Goal: Information Seeking & Learning: Learn about a topic

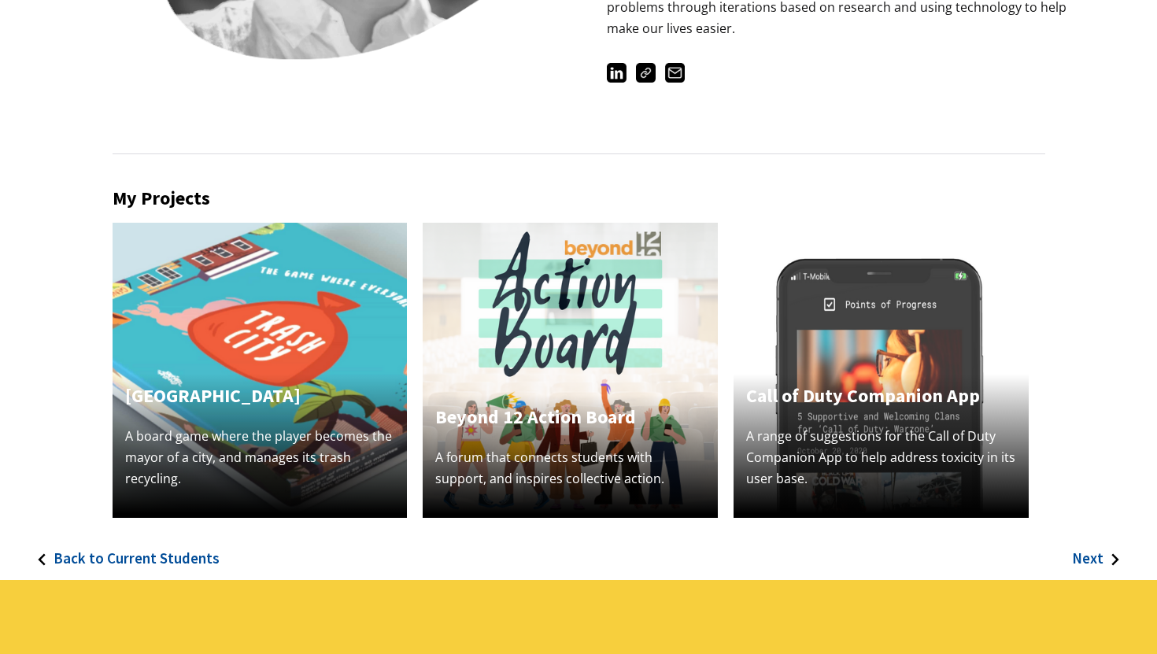
scroll to position [354, 0]
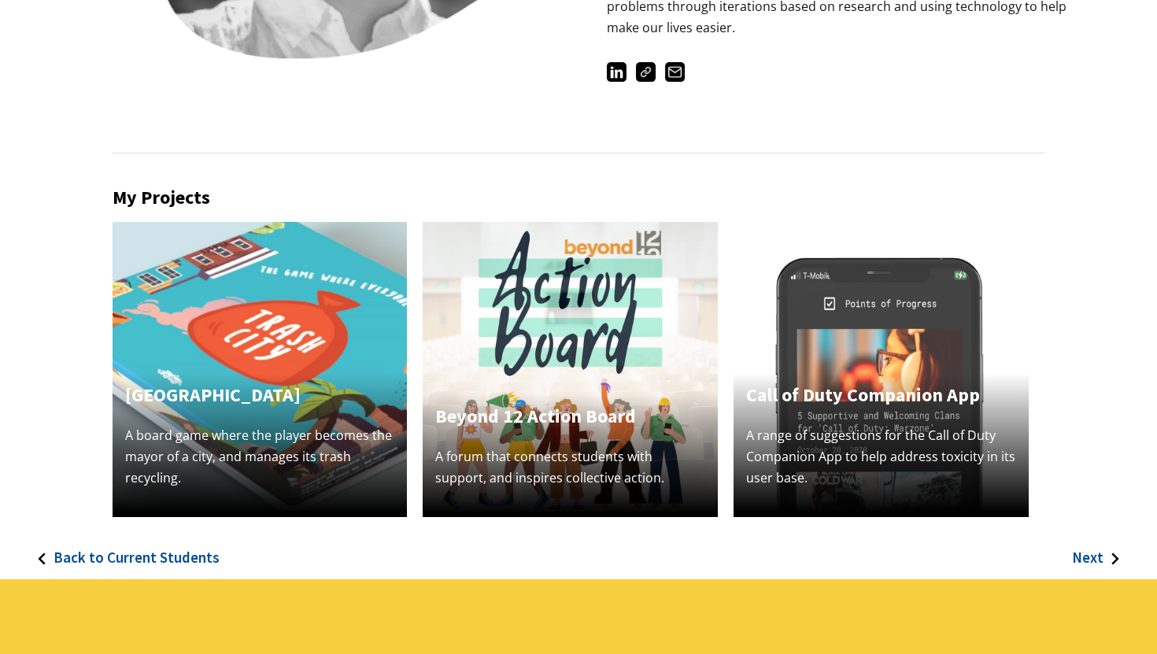
click at [271, 370] on img at bounding box center [260, 369] width 295 height 295
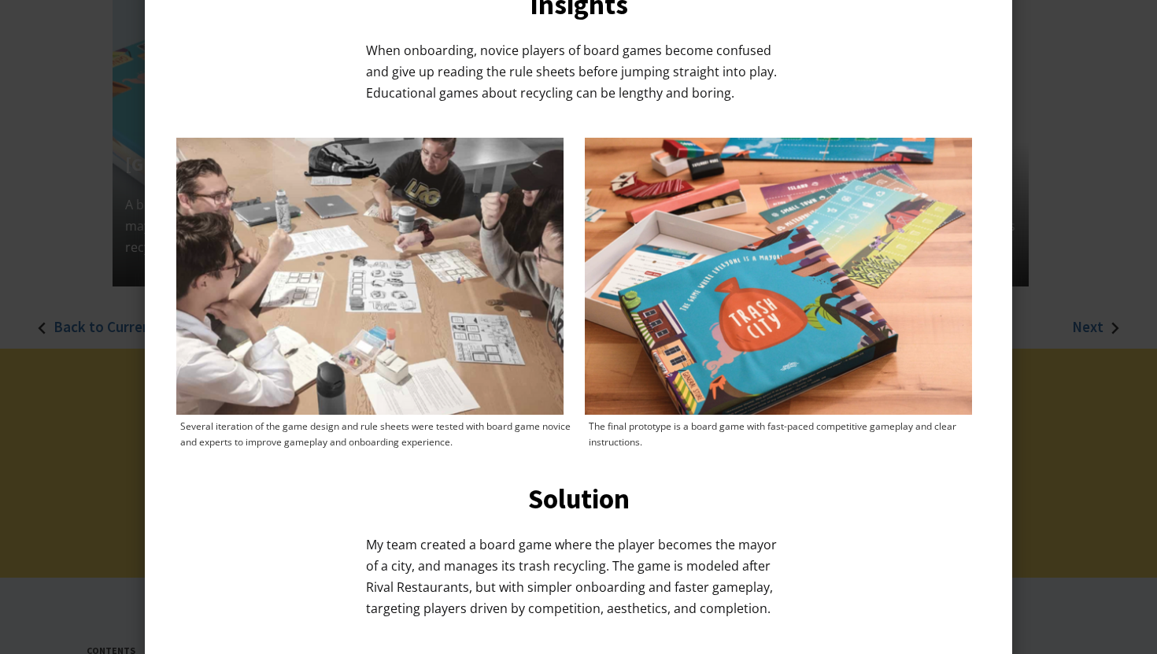
scroll to position [941, 0]
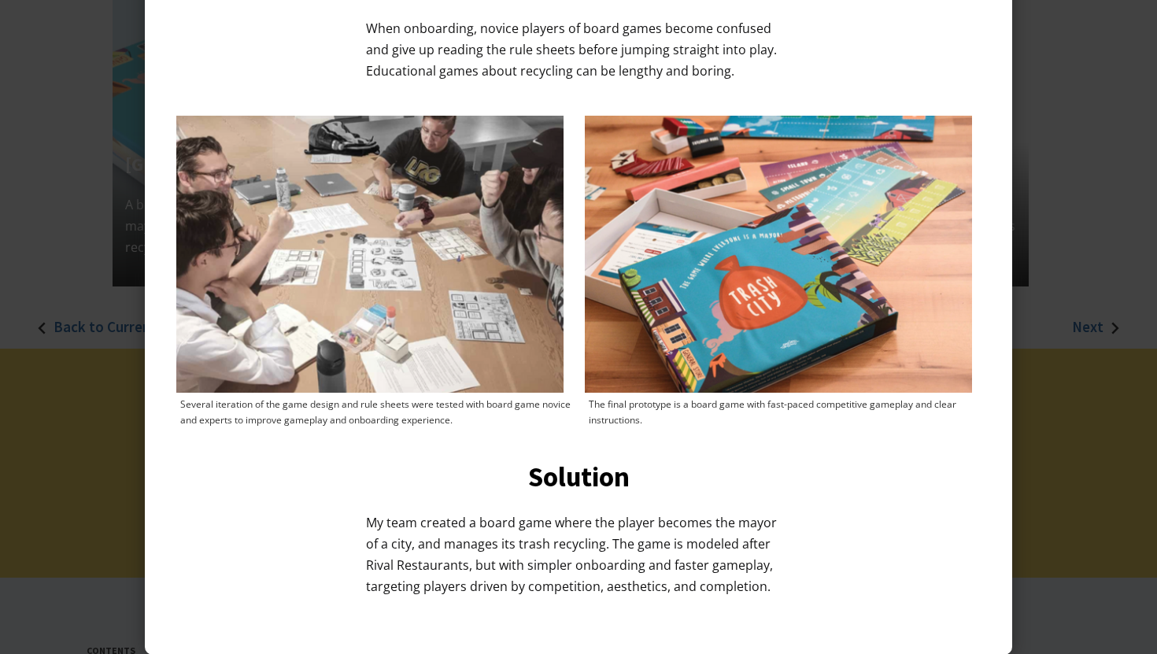
click at [98, 424] on div at bounding box center [578, 327] width 1157 height 654
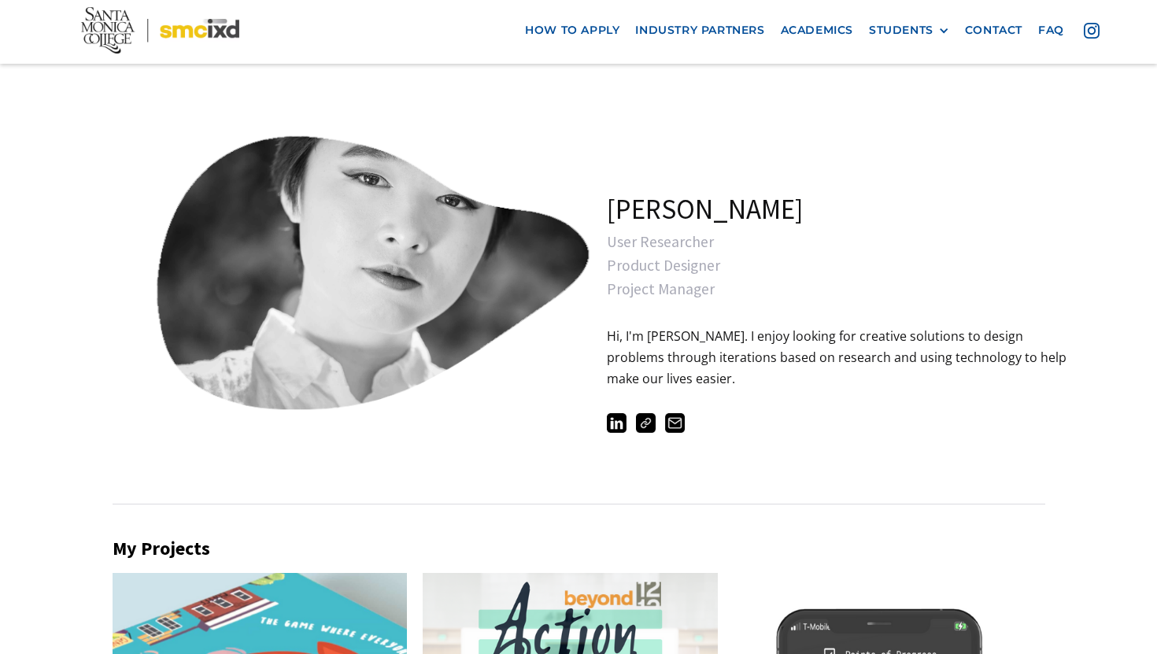
scroll to position [0, 0]
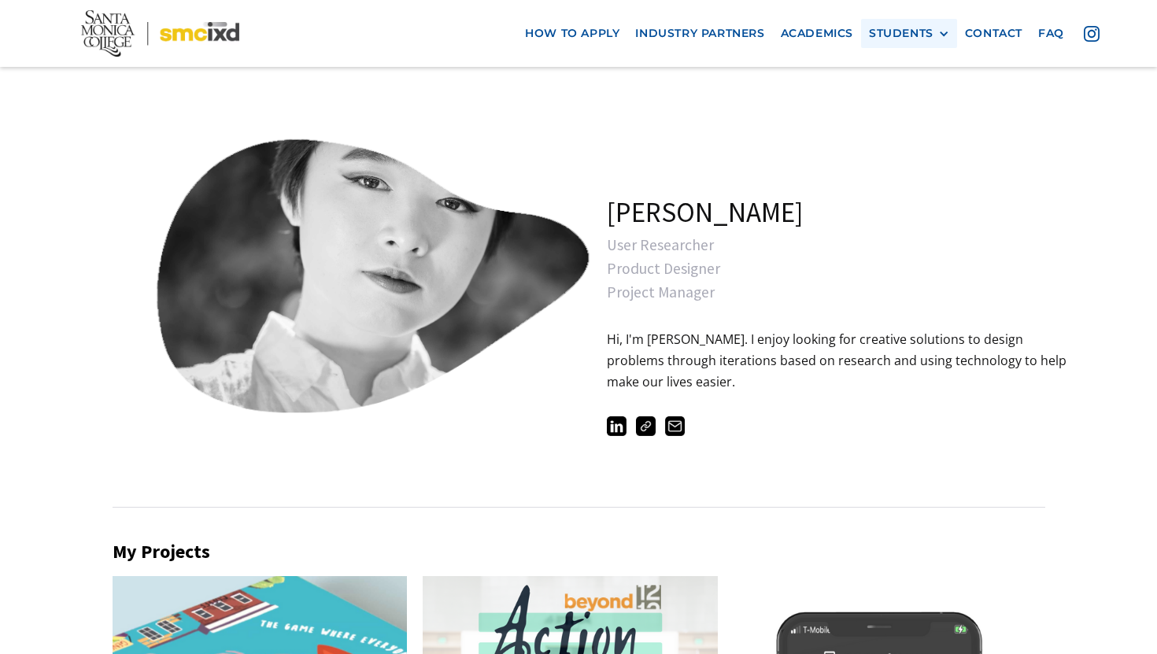
click at [942, 19] on div "STUDENTS PROspective Students GRAD SHOW 2025 Current Students Alumni" at bounding box center [909, 33] width 96 height 29
click at [928, 29] on div "STUDENTS" at bounding box center [901, 33] width 65 height 13
click at [909, 116] on link "Alumni" at bounding box center [940, 120] width 142 height 29
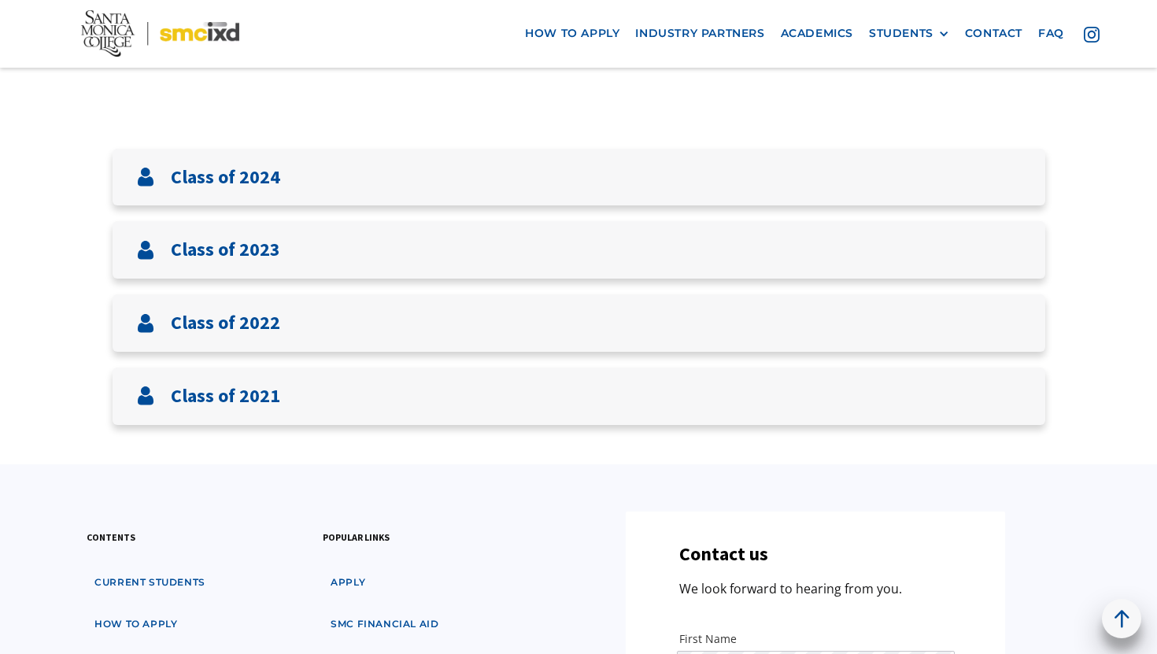
scroll to position [543, 0]
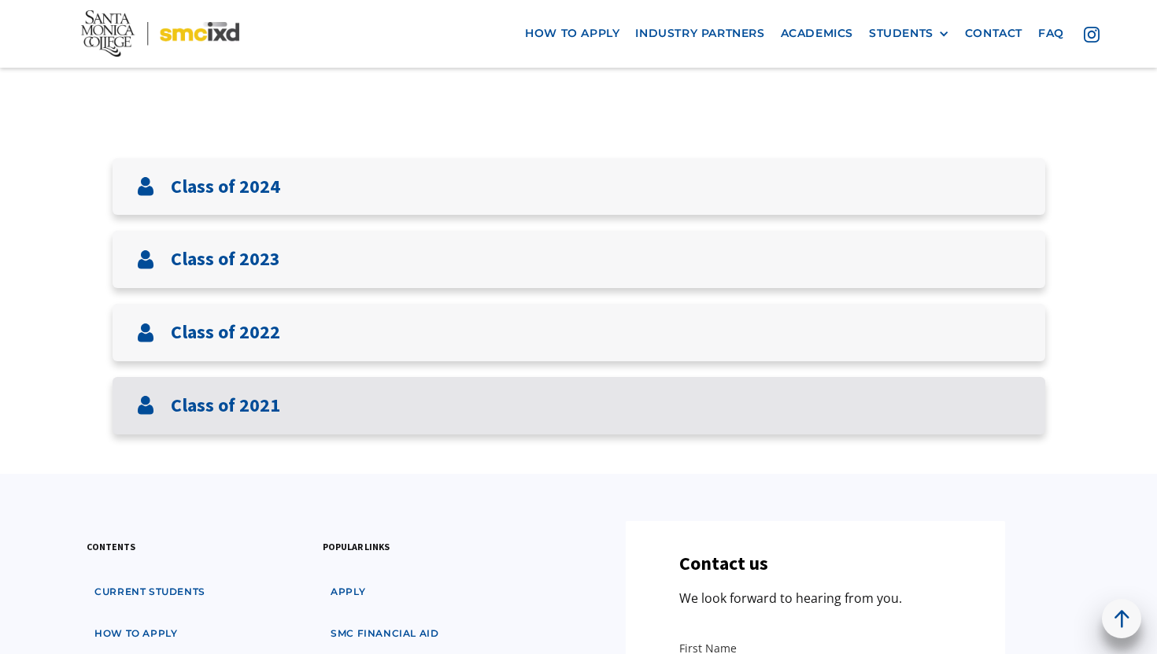
click at [297, 410] on div "Class of 2021" at bounding box center [579, 405] width 933 height 57
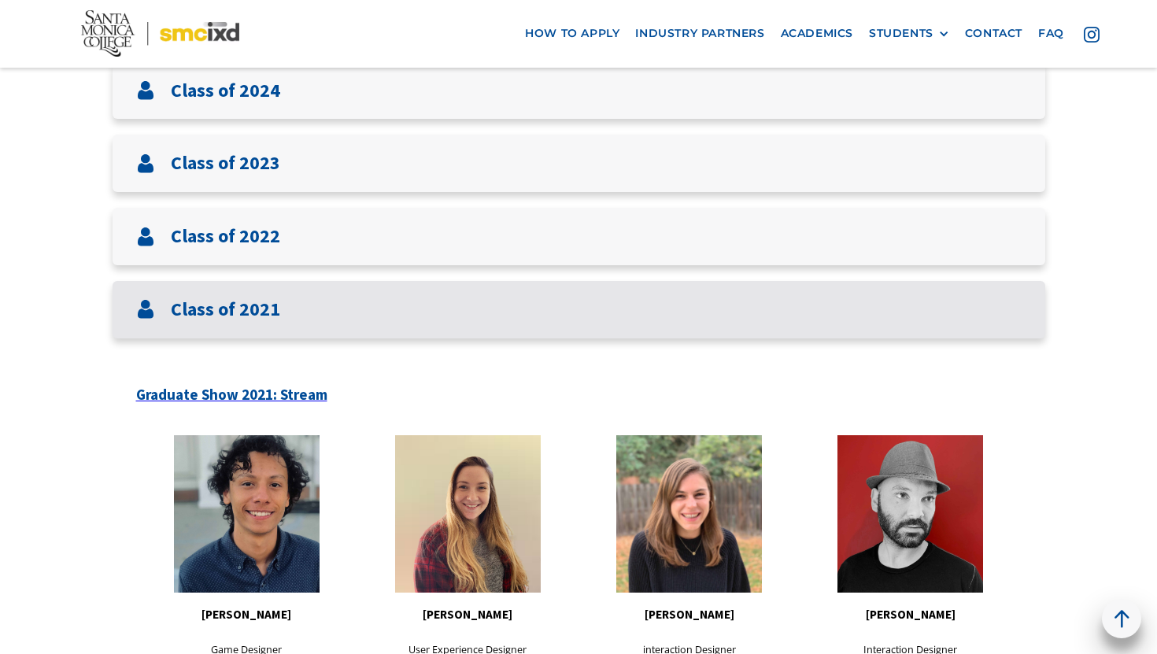
scroll to position [643, 0]
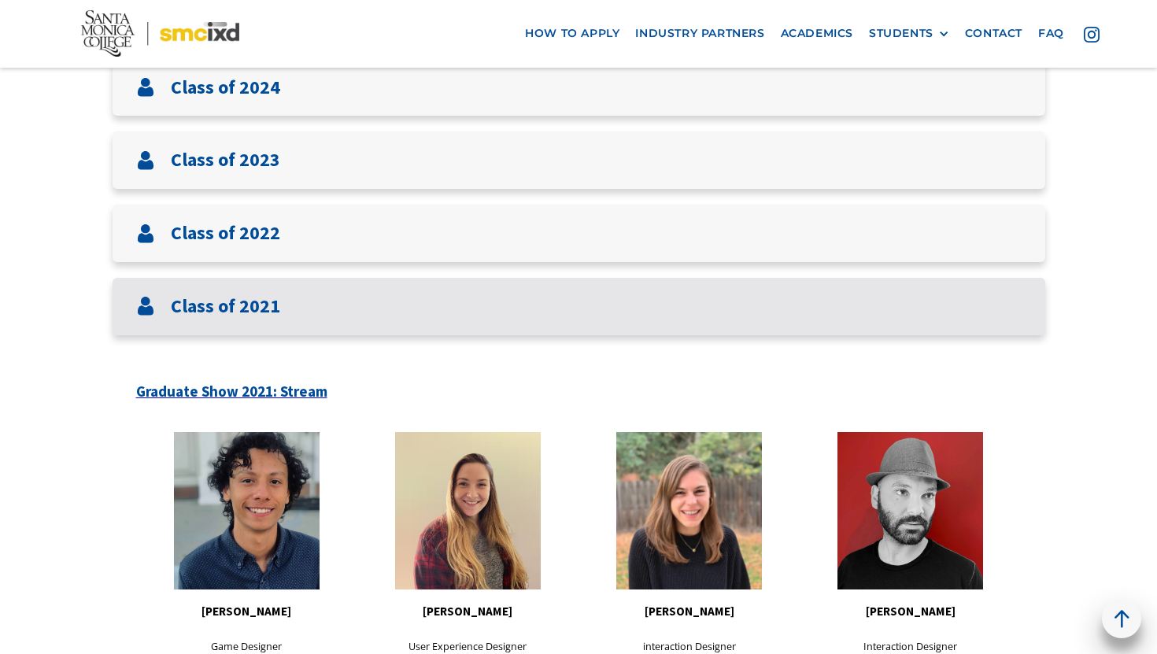
click at [291, 317] on div "Class of 2021" at bounding box center [579, 306] width 933 height 57
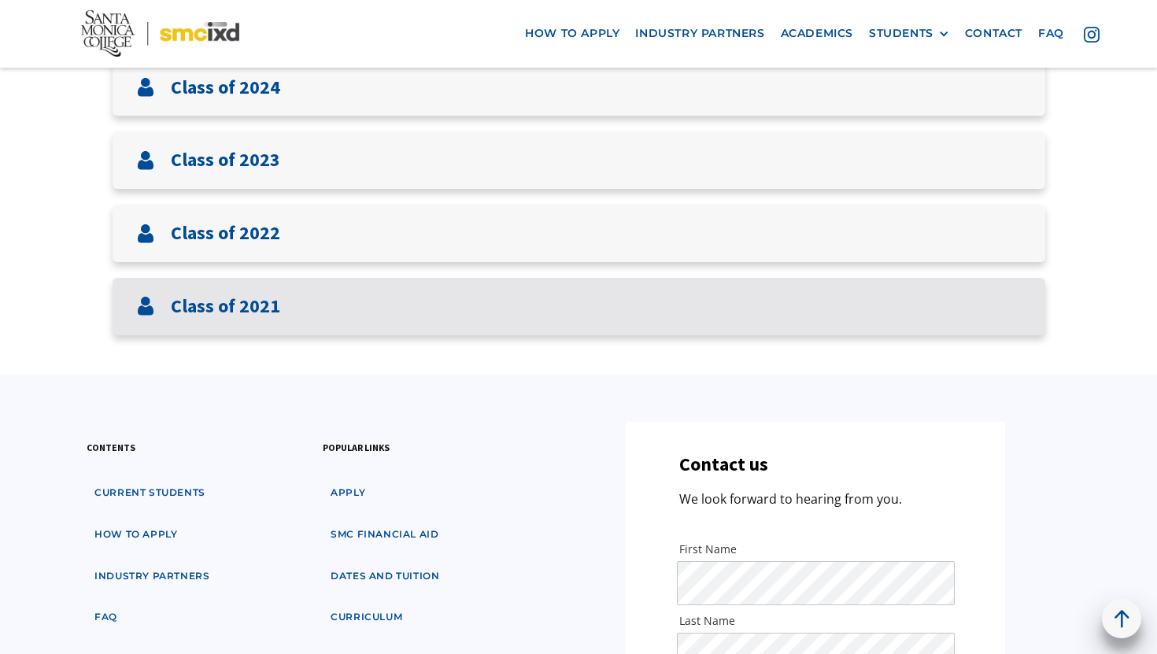
click at [291, 317] on div "Class of 2021" at bounding box center [579, 306] width 933 height 57
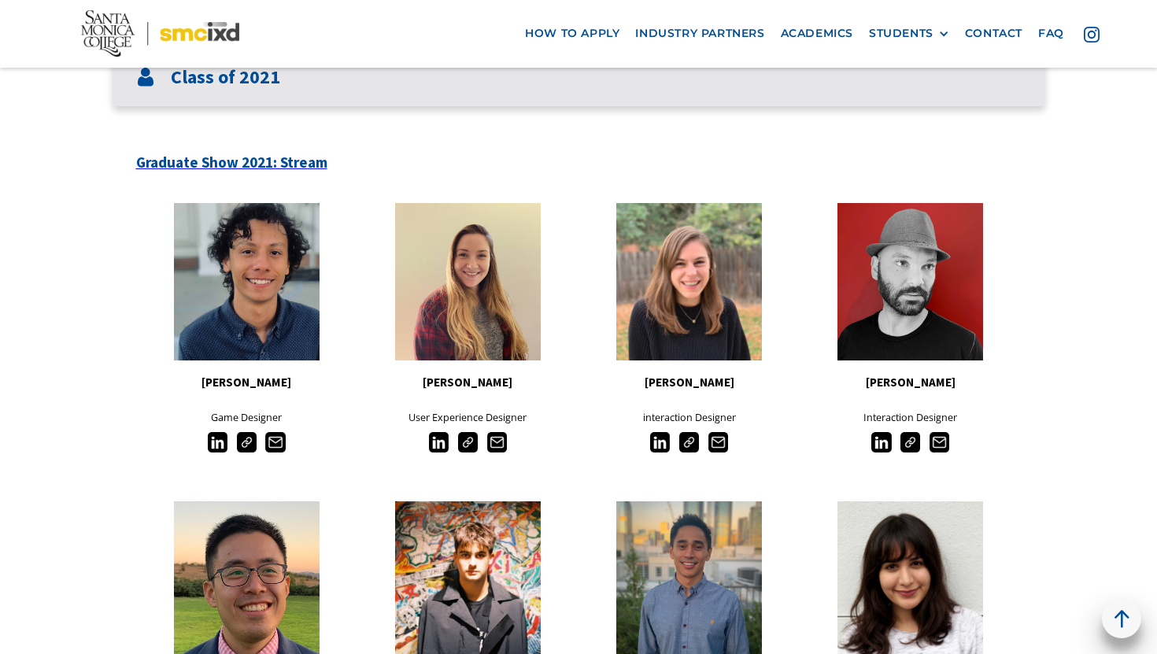
scroll to position [872, 0]
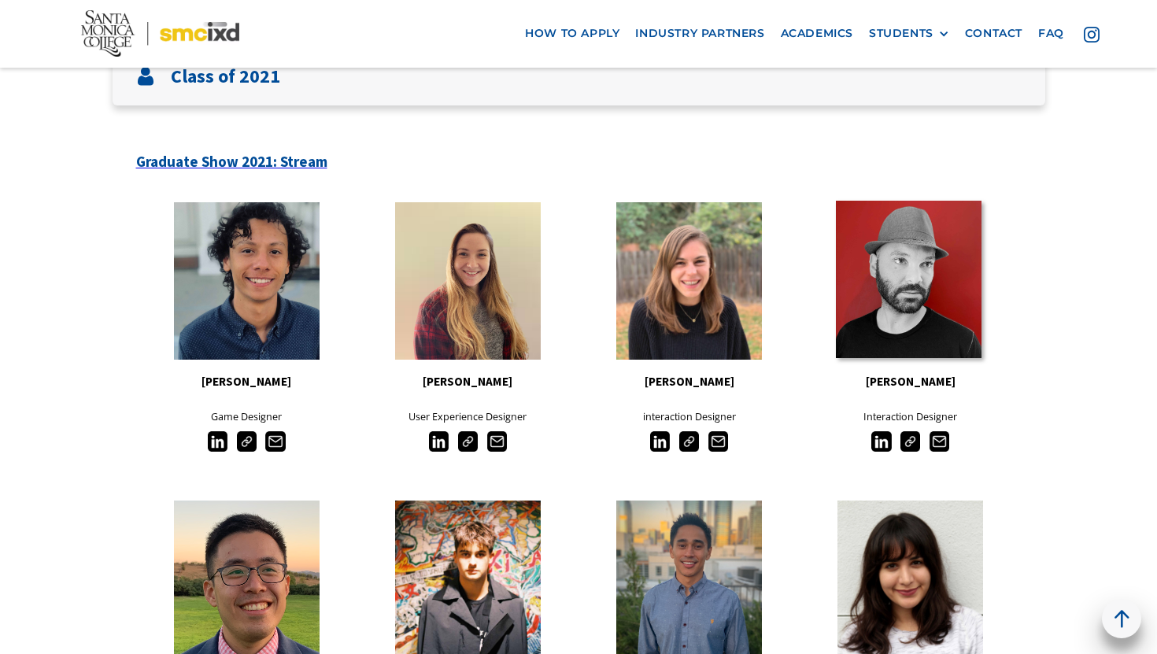
click at [956, 292] on link at bounding box center [909, 279] width 146 height 157
click at [891, 332] on link at bounding box center [909, 279] width 146 height 157
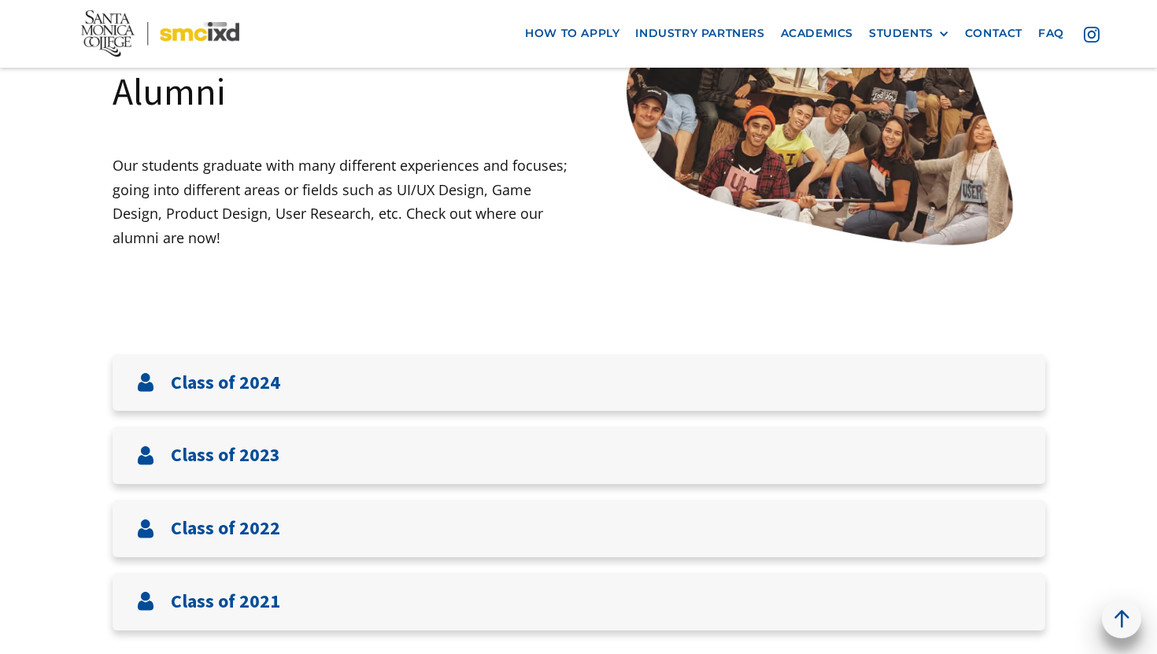
scroll to position [457, 0]
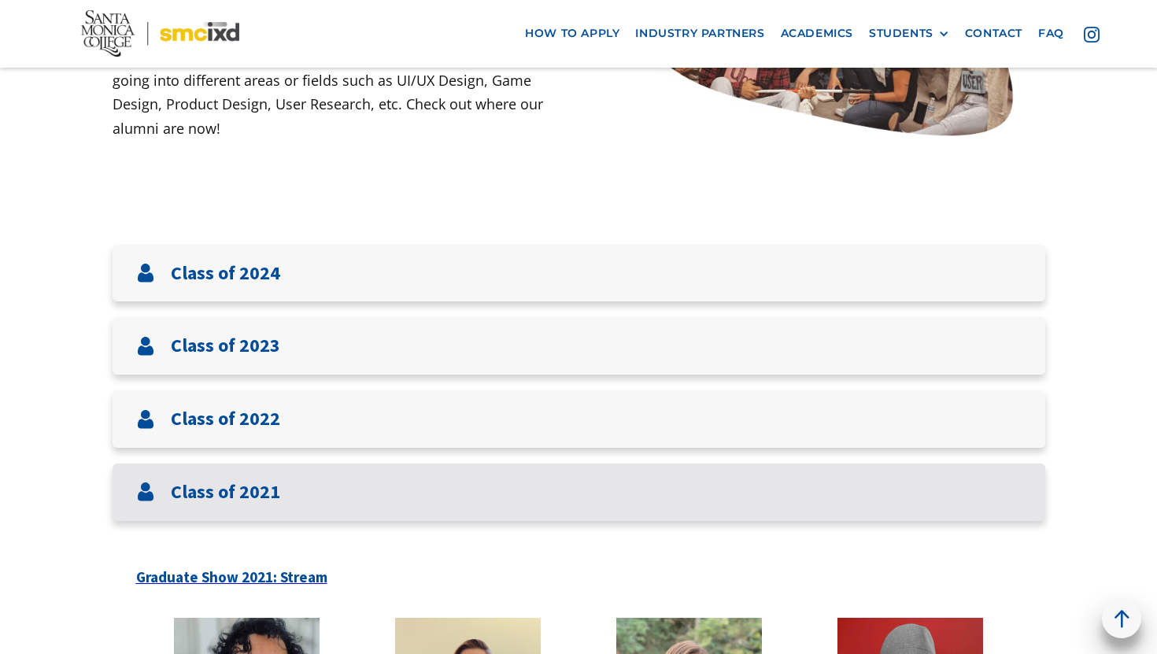
click at [250, 494] on h3 "Class of 2021" at bounding box center [225, 492] width 109 height 23
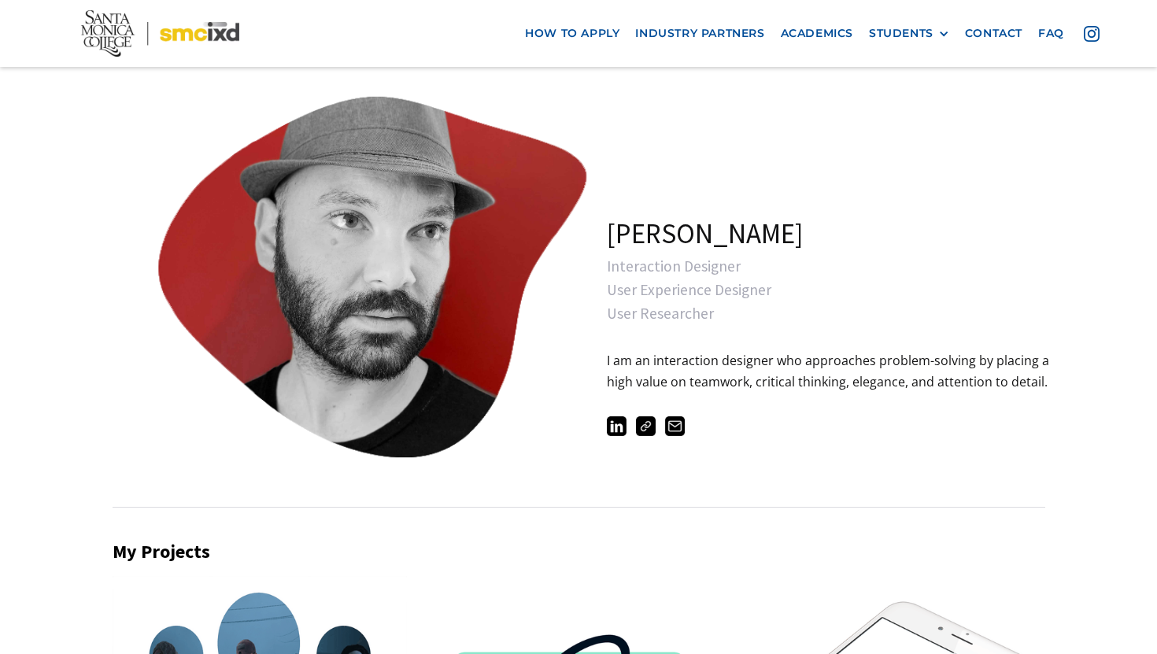
click at [687, 331] on div "Armel Patanian Interaction Designer User Experience Designer User Researcher I …" at bounding box center [840, 277] width 467 height 398
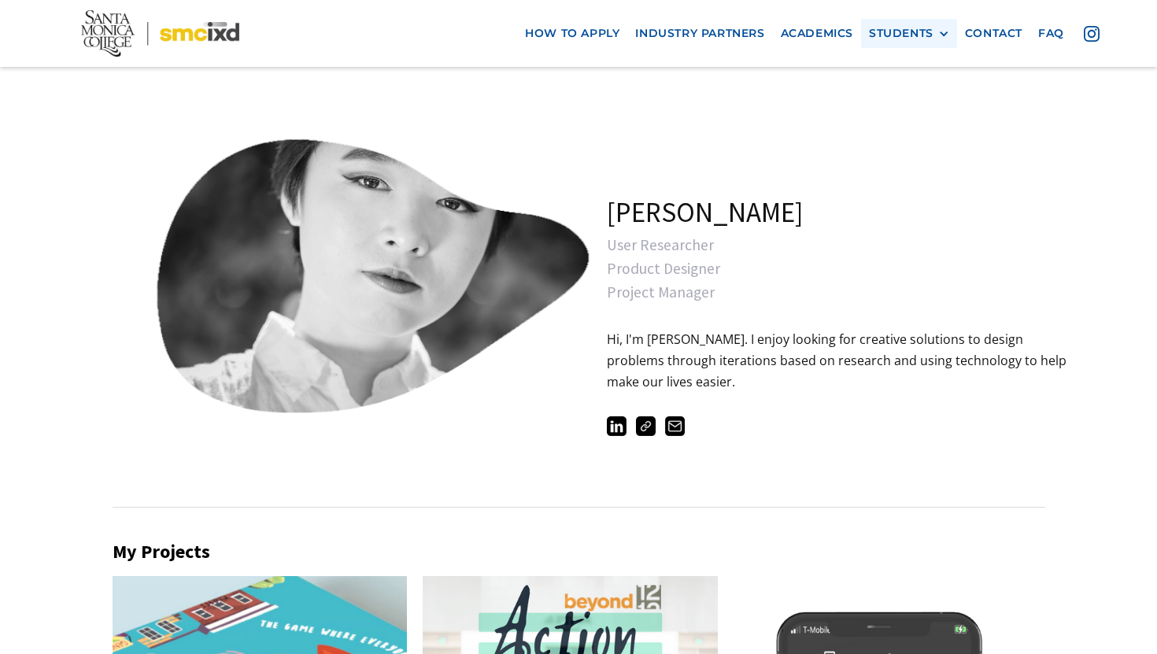
click at [911, 31] on div "STUDENTS" at bounding box center [901, 33] width 65 height 13
click at [917, 113] on link "Alumni" at bounding box center [940, 120] width 142 height 29
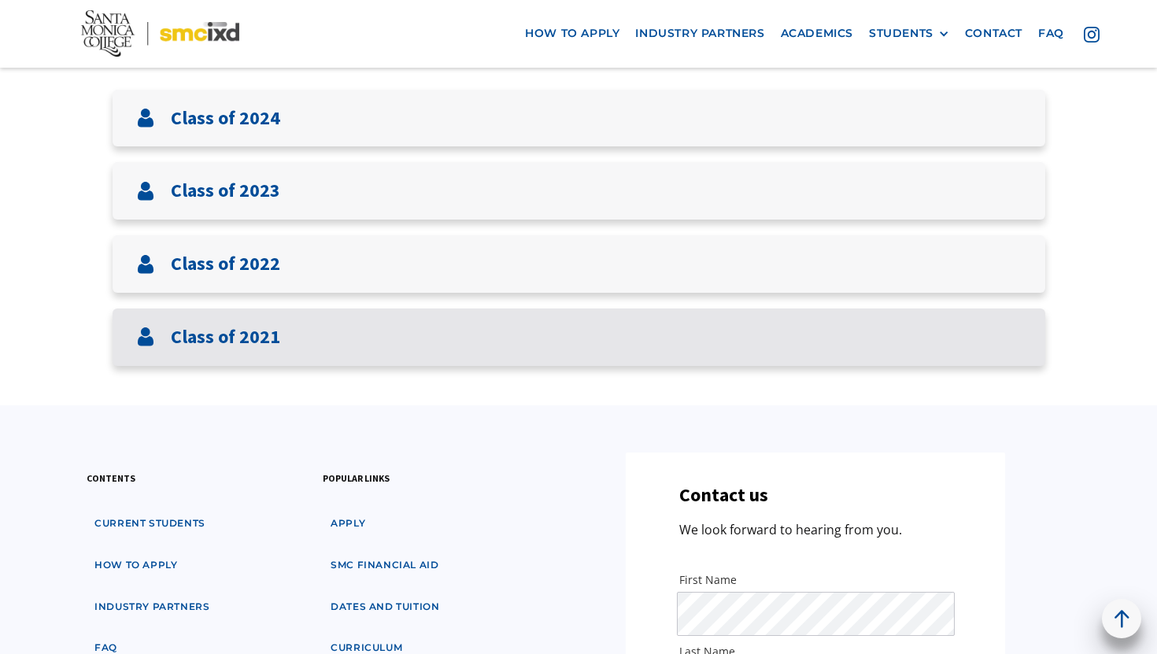
click at [498, 354] on div "Class of 2021" at bounding box center [579, 337] width 933 height 57
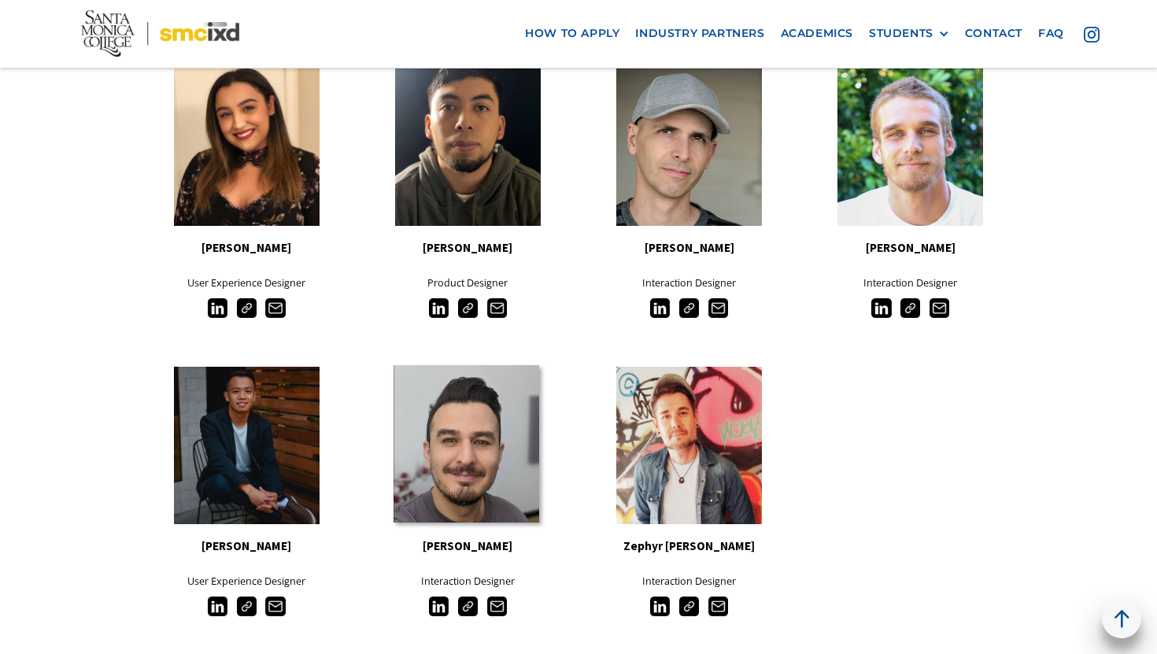
scroll to position [2212, 0]
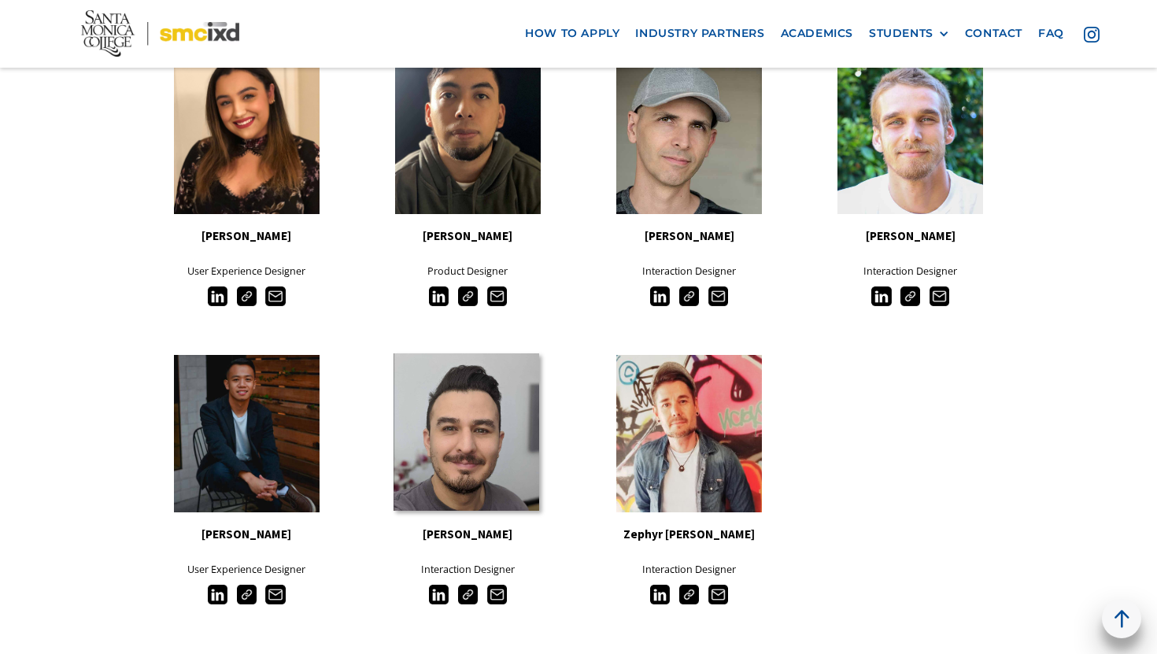
click at [468, 454] on link at bounding box center [467, 432] width 146 height 157
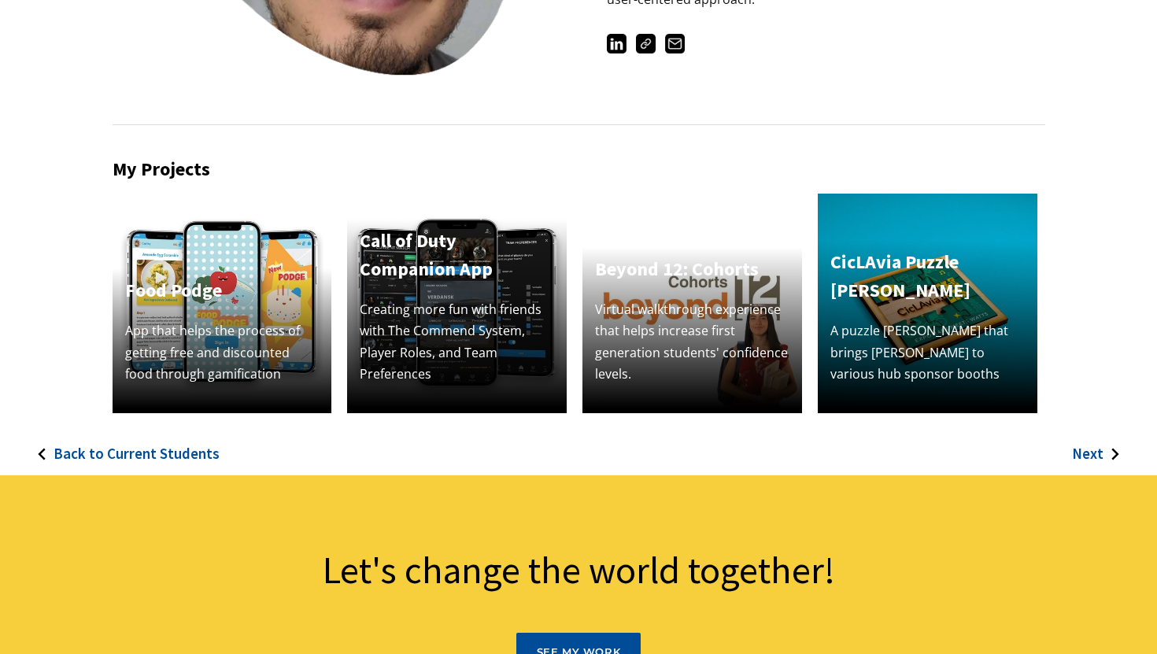
scroll to position [361, 0]
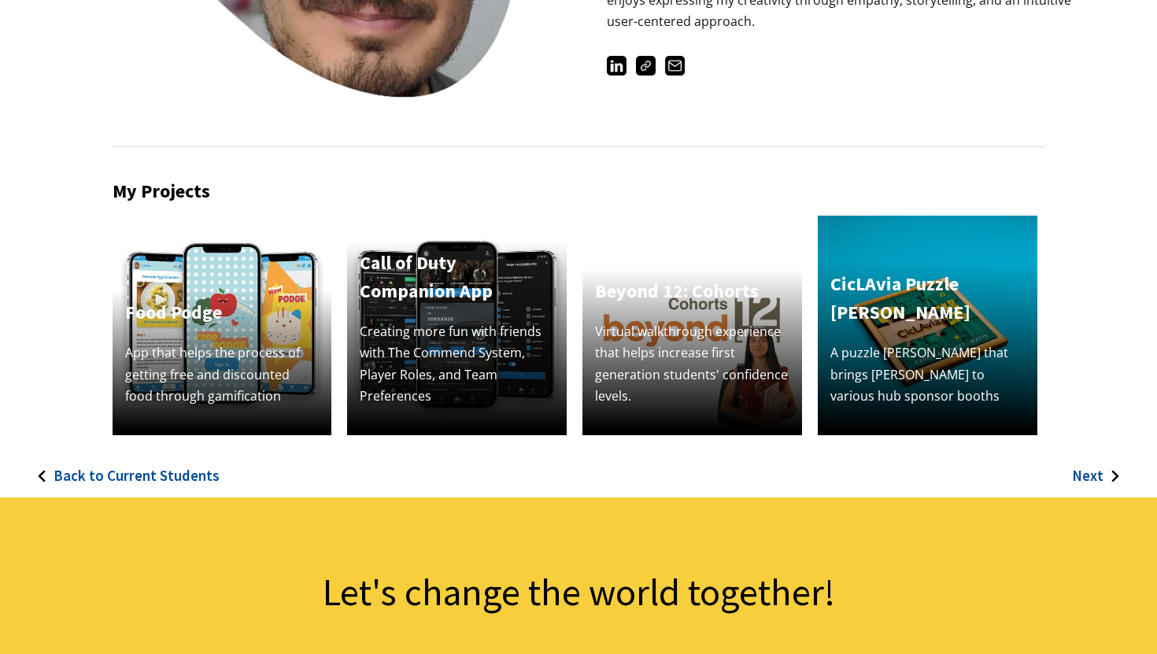
click at [246, 361] on p "App that helps the process of getting free and discounted food through gamifica…" at bounding box center [222, 375] width 194 height 65
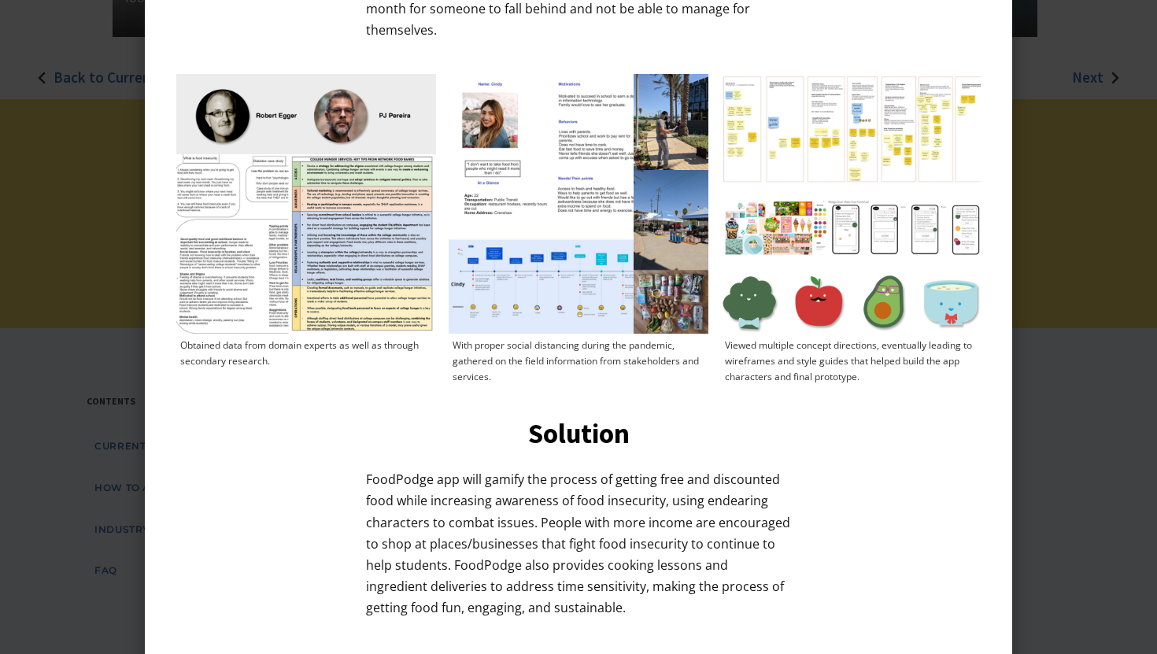
scroll to position [759, 0]
click at [28, 194] on div at bounding box center [578, 327] width 1157 height 654
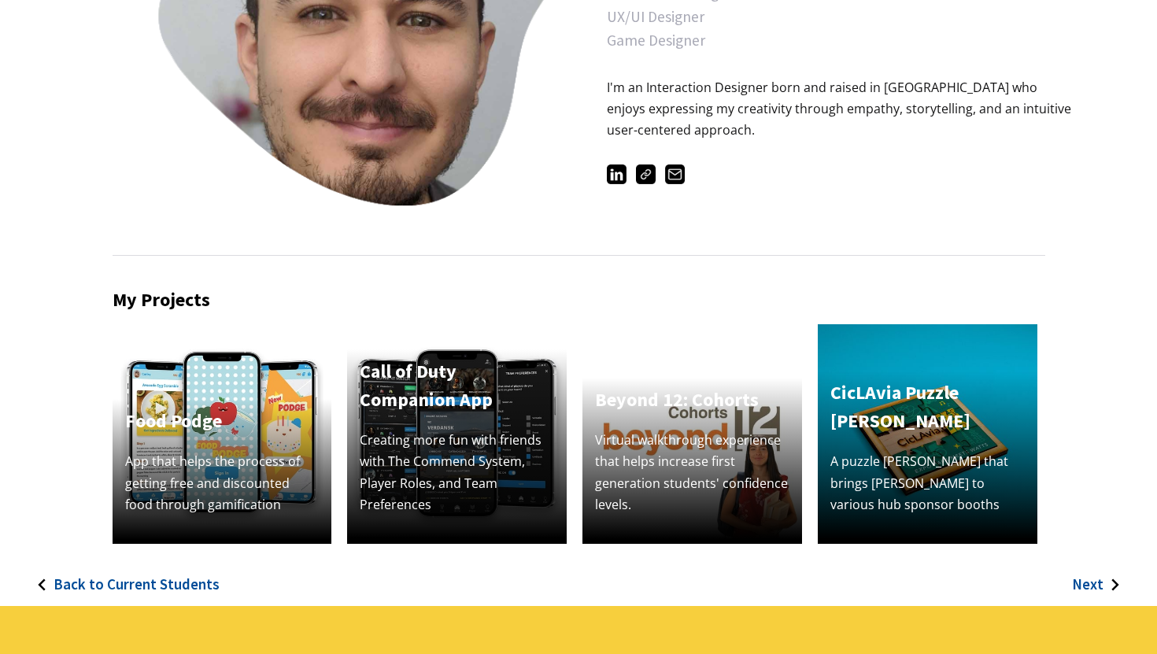
scroll to position [250, 0]
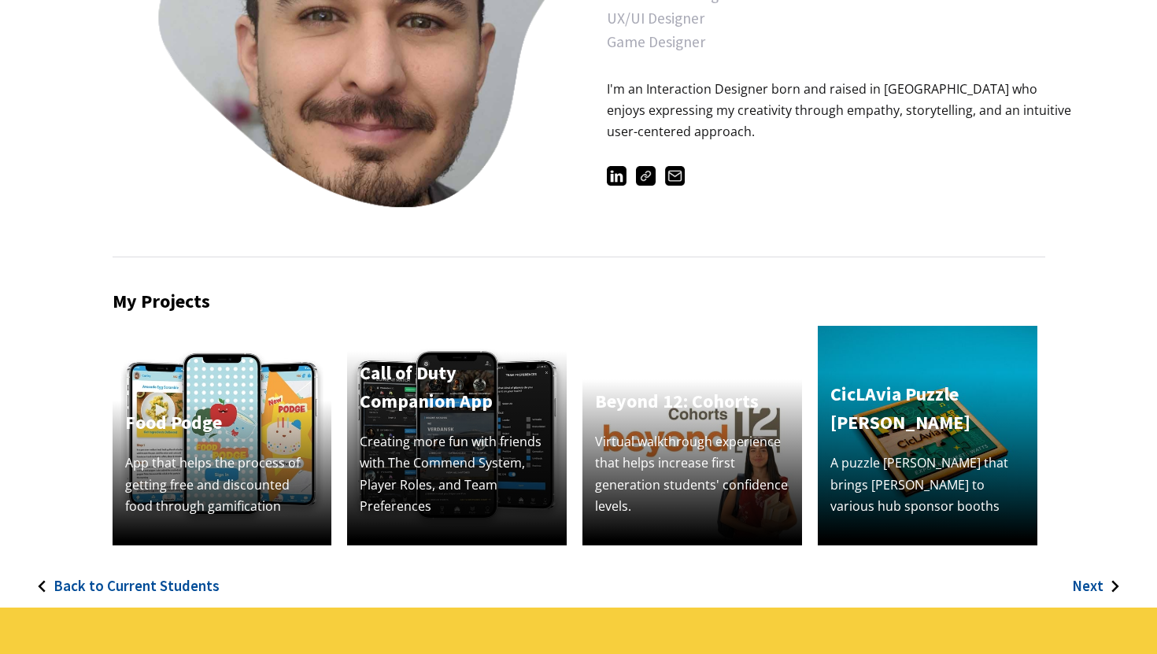
click at [653, 404] on h4 "Beyond 12: Cohorts" at bounding box center [692, 401] width 194 height 28
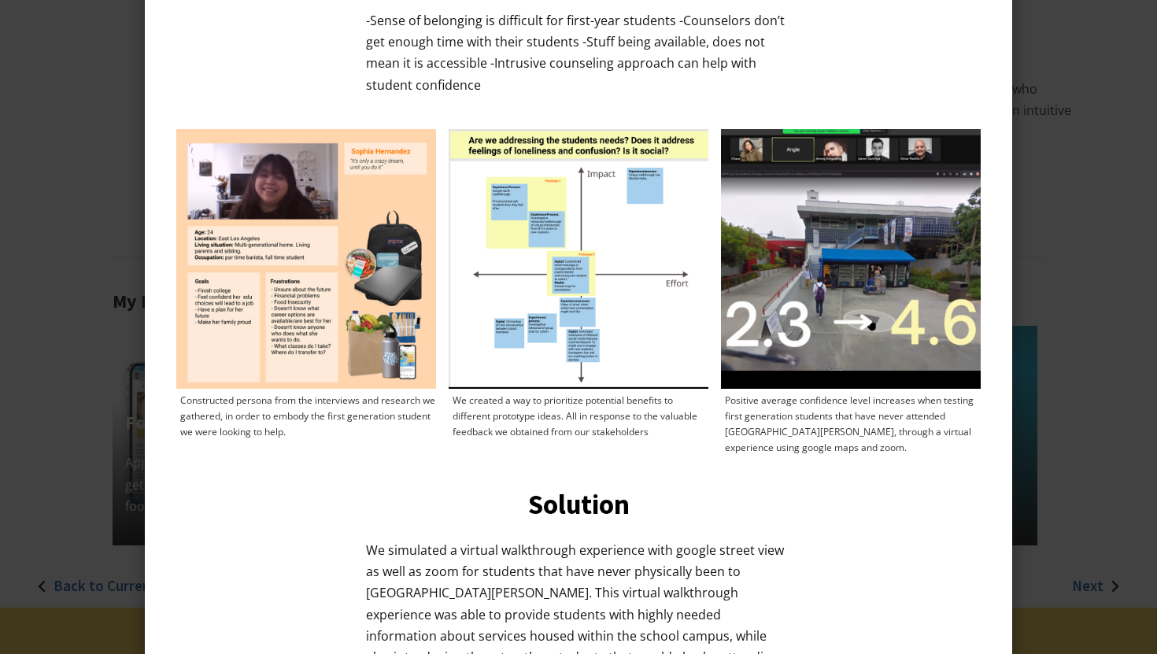
scroll to position [1168, 0]
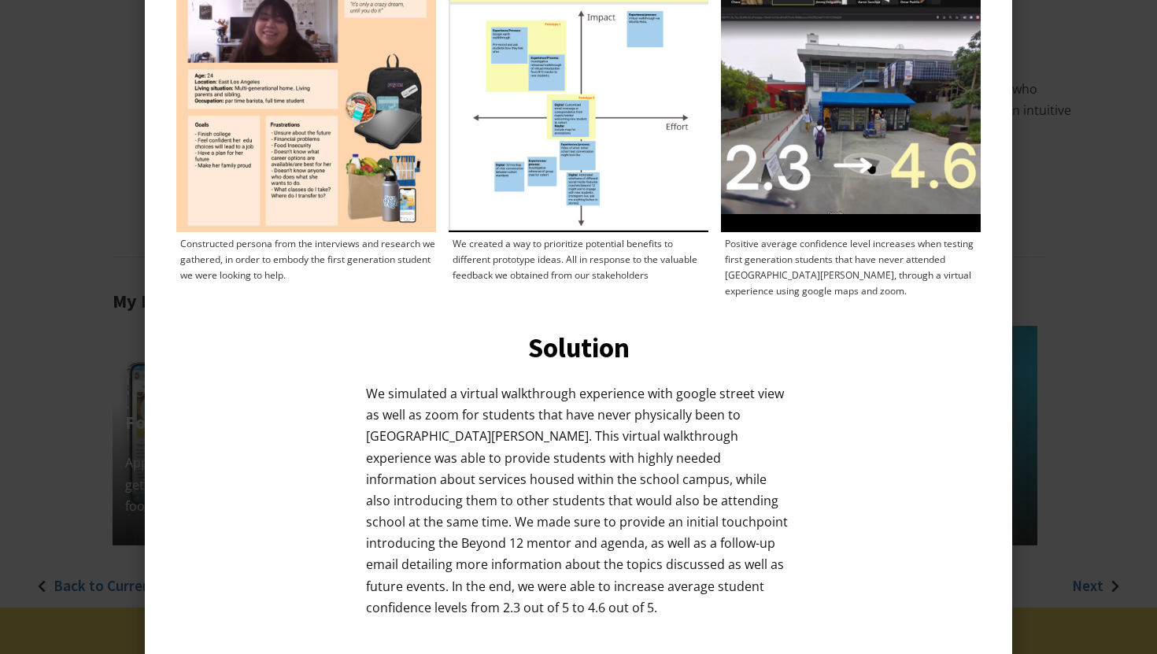
click at [45, 278] on div at bounding box center [578, 327] width 1157 height 654
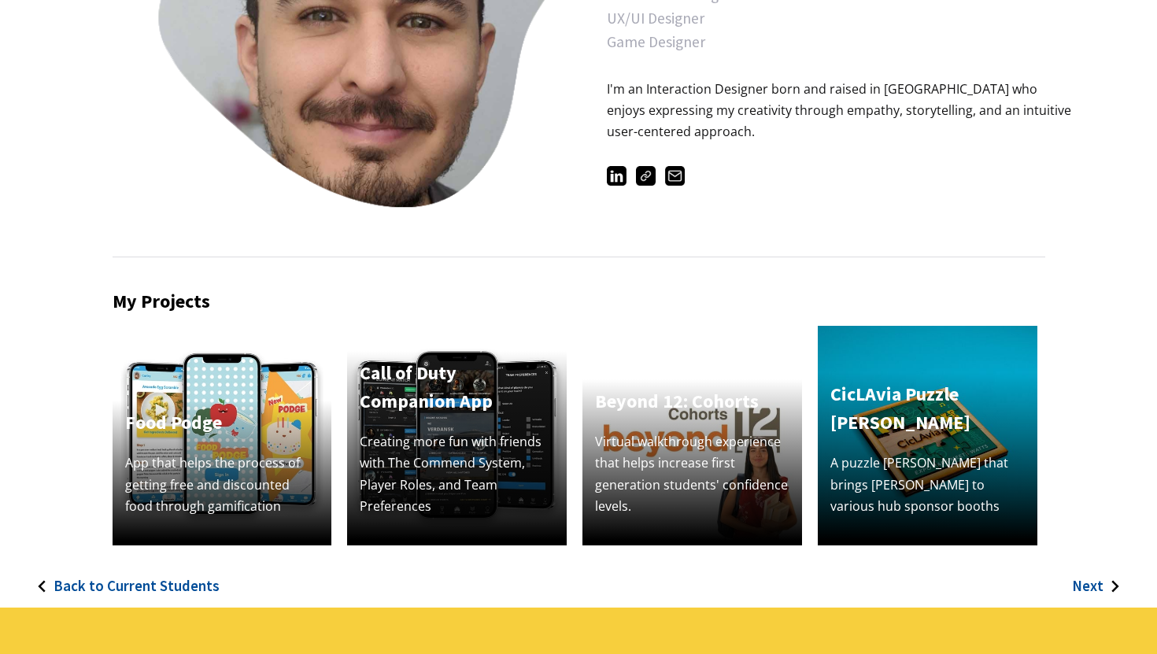
click at [170, 432] on h4 "Food Podge" at bounding box center [222, 423] width 194 height 28
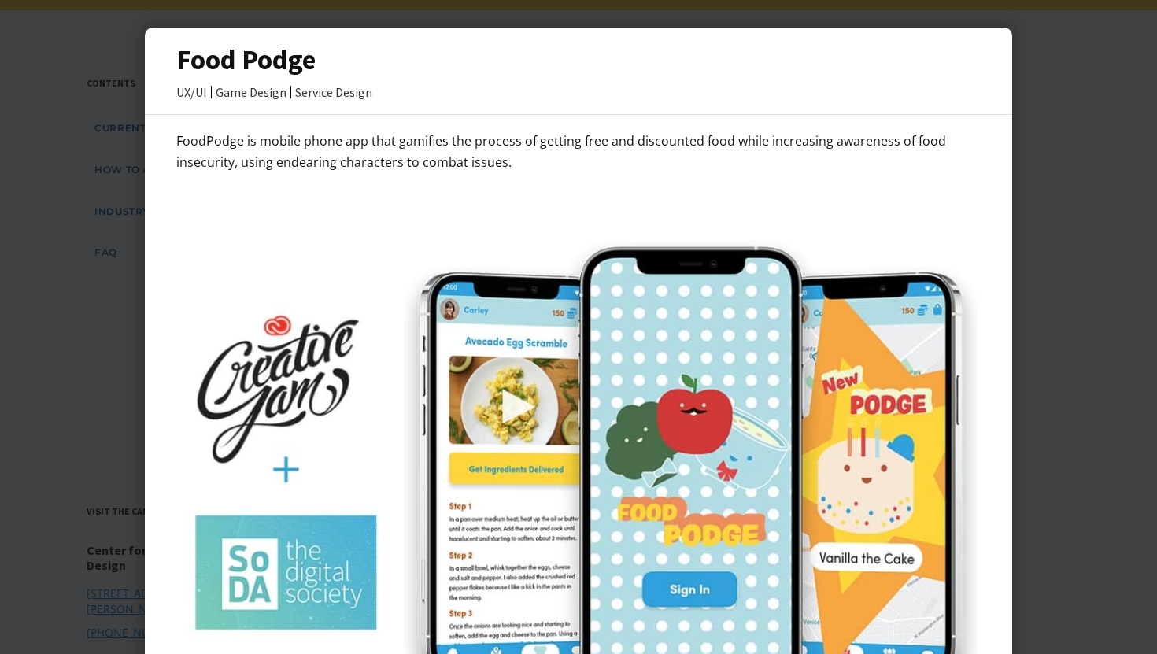
scroll to position [0, 0]
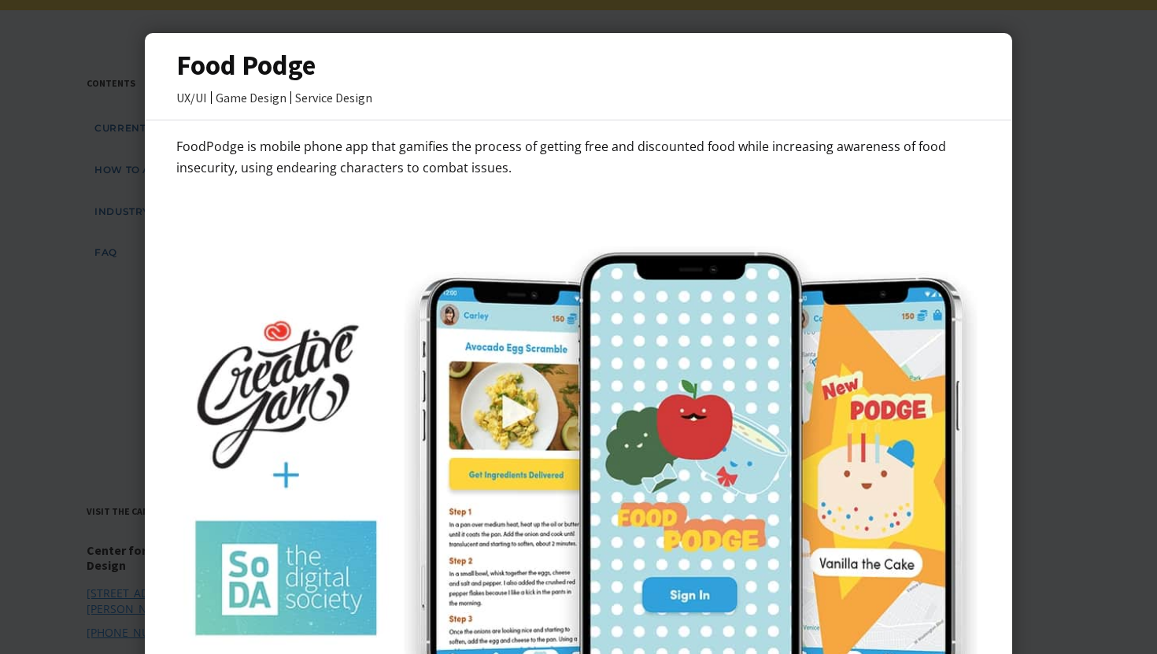
click at [66, 278] on div at bounding box center [578, 327] width 1157 height 654
